Goal: Navigation & Orientation: Find specific page/section

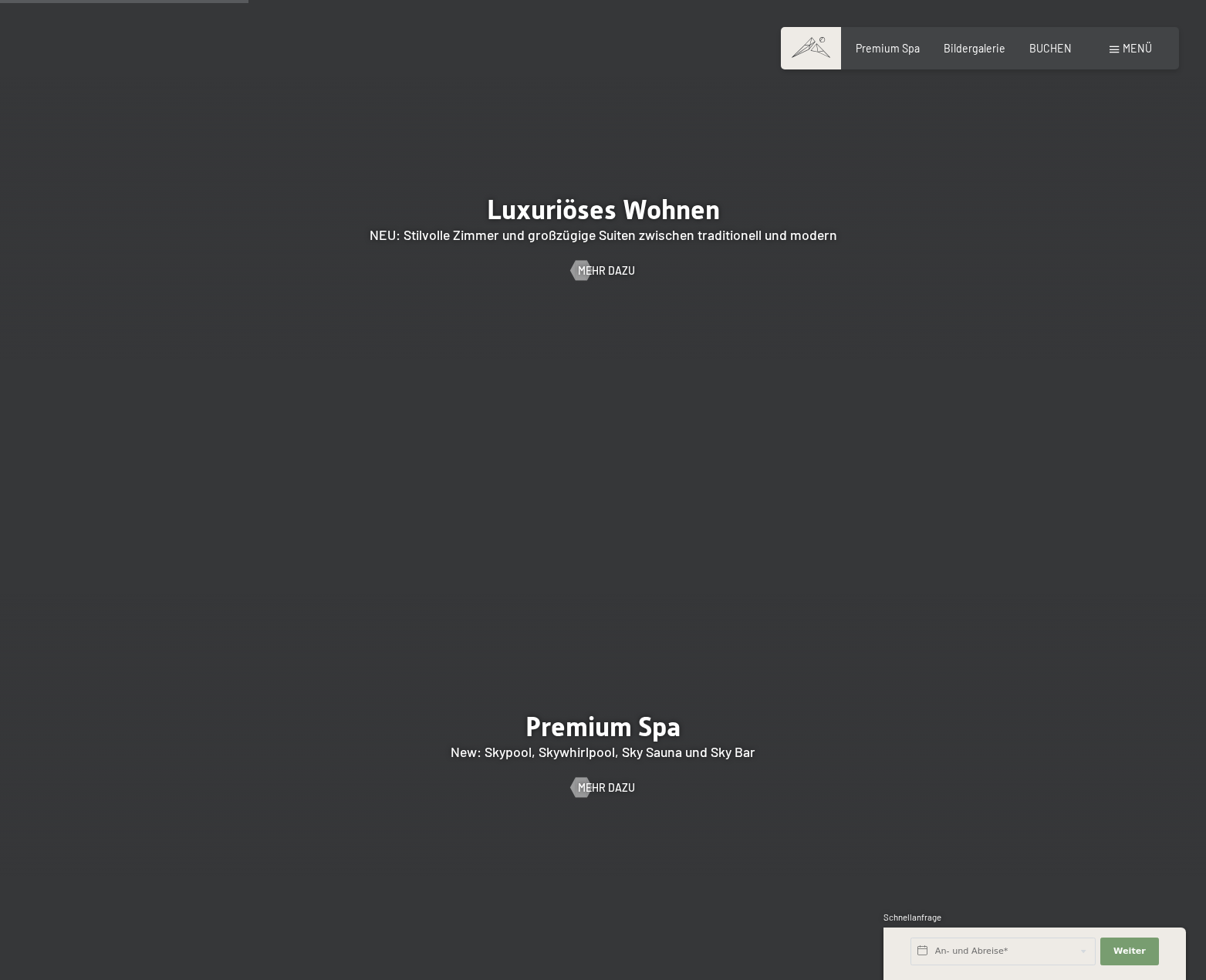
scroll to position [1851, 0]
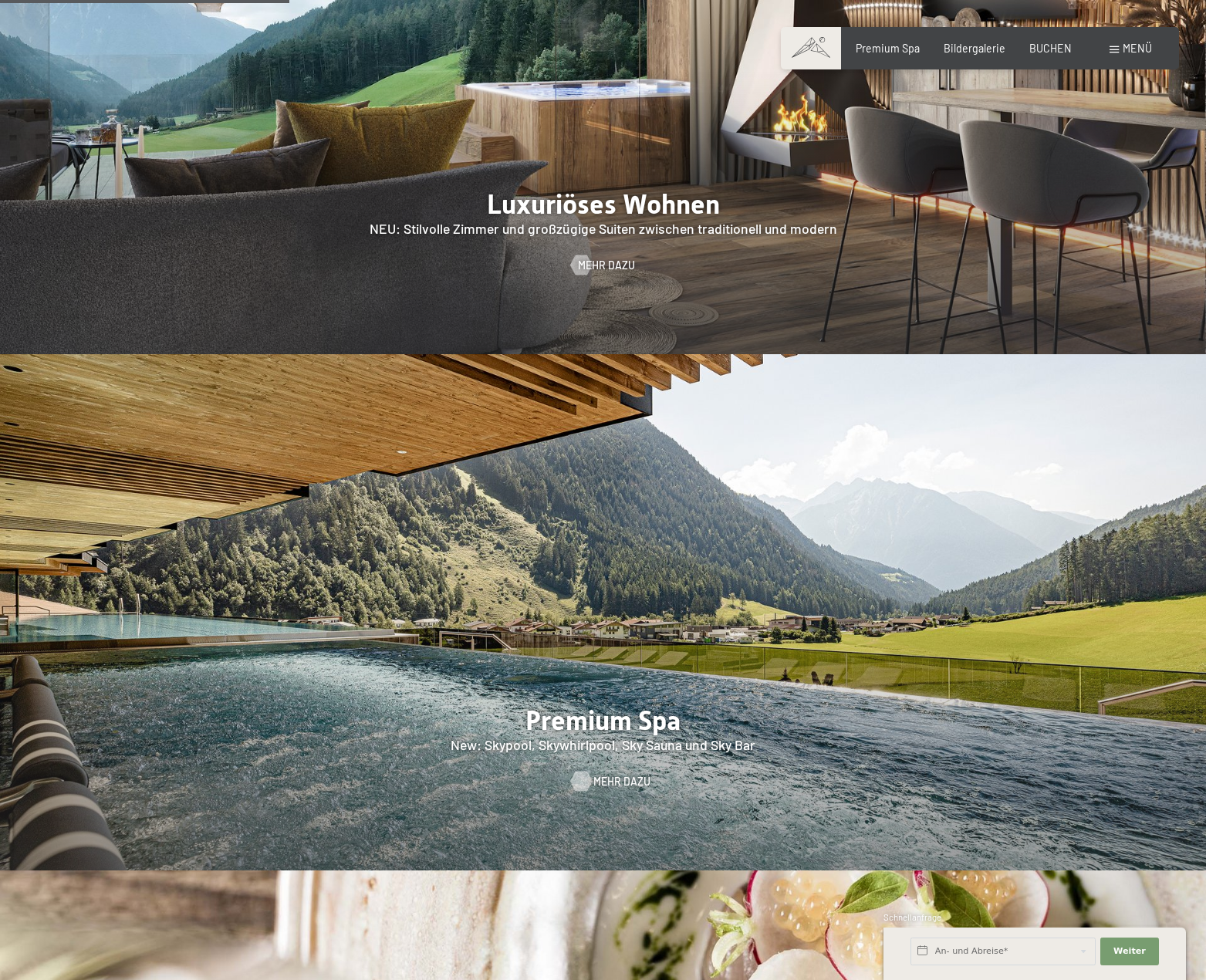
click at [599, 774] on span "Mehr dazu" at bounding box center [622, 781] width 57 height 15
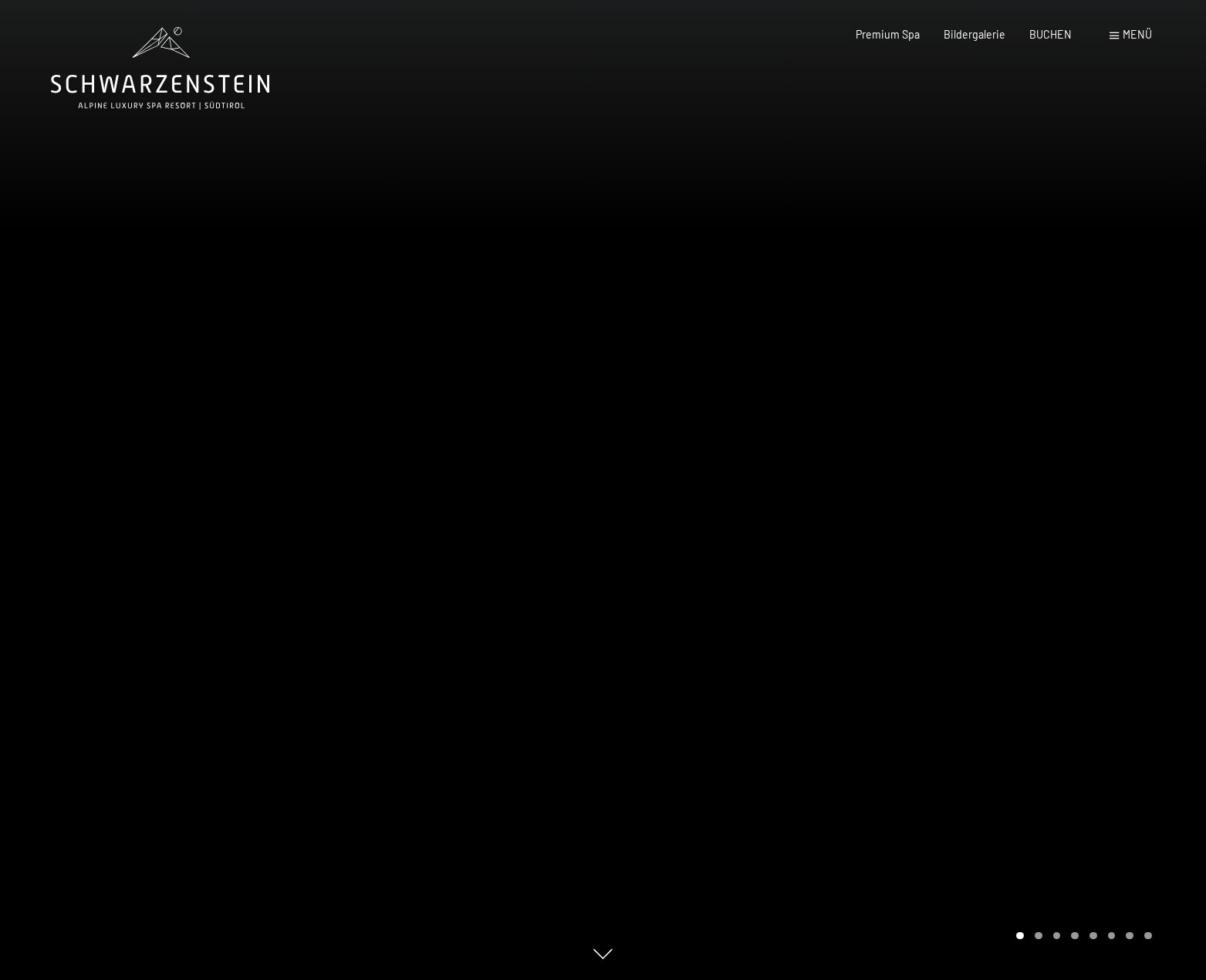
click at [1128, 39] on span "Menü" at bounding box center [1137, 34] width 30 height 13
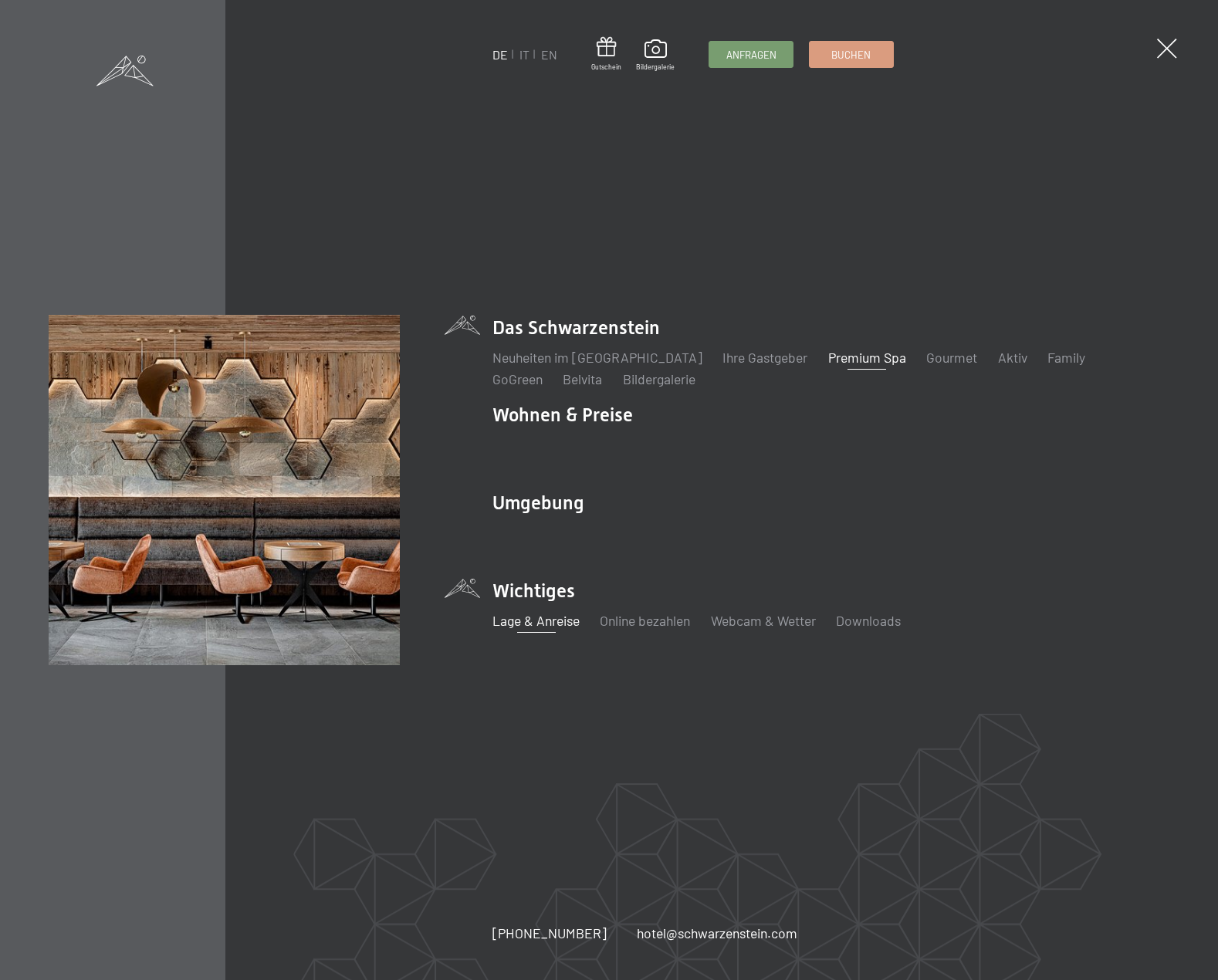
click at [529, 625] on link "Lage & Anreise" at bounding box center [535, 620] width 87 height 17
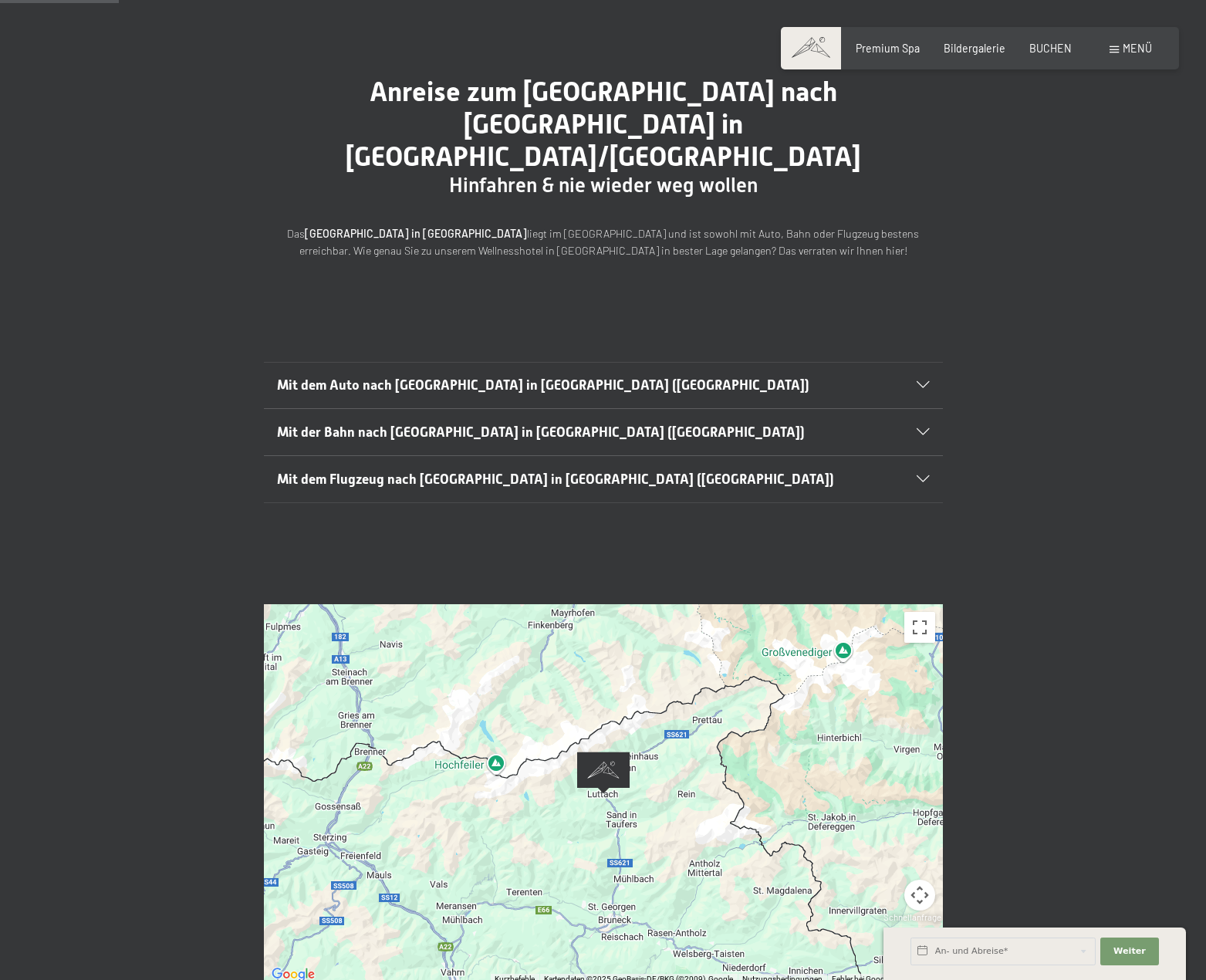
scroll to position [110, 0]
